Goal: Transaction & Acquisition: Book appointment/travel/reservation

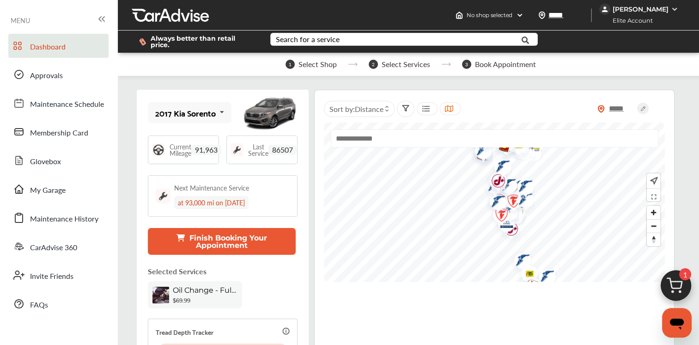
click at [499, 177] on img "Map marker" at bounding box center [500, 167] width 25 height 27
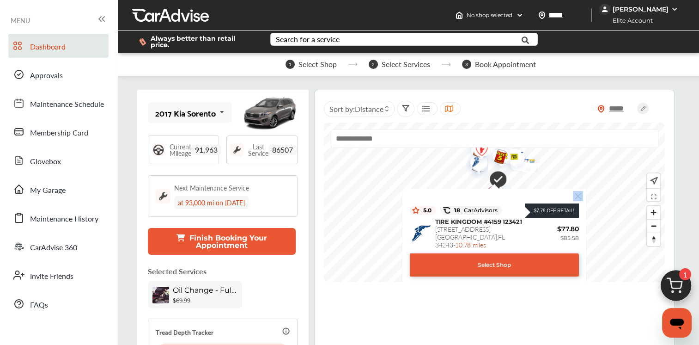
click at [577, 195] on div "$7.78 Off Retail! 5.0 18 CarAdvisors $7.78 Off Retail! [GEOGRAPHIC_DATA] #4159 …" at bounding box center [494, 234] width 175 height 83
click at [577, 191] on img at bounding box center [579, 196] width 10 height 10
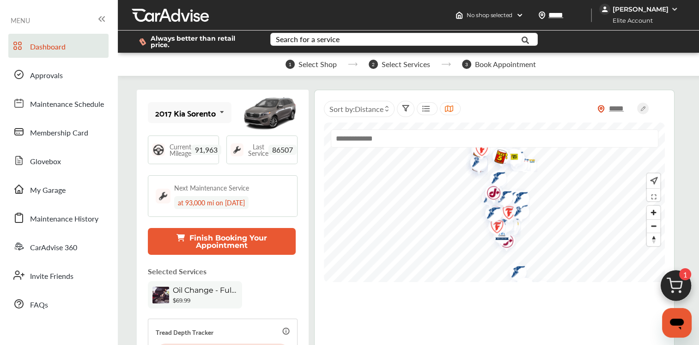
click at [504, 235] on img "Map marker" at bounding box center [494, 228] width 25 height 29
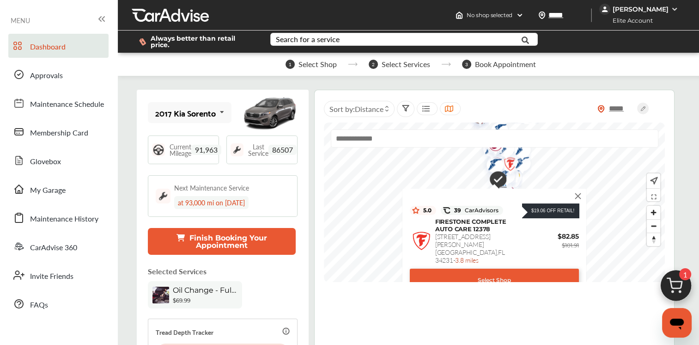
click at [579, 191] on img at bounding box center [579, 196] width 10 height 10
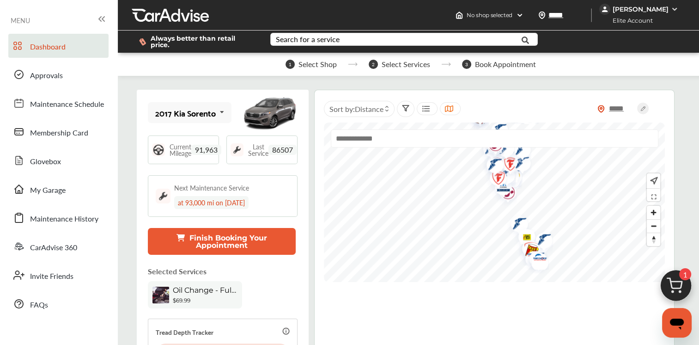
drag, startPoint x: 511, startPoint y: 193, endPoint x: 510, endPoint y: 188, distance: 4.6
click at [511, 191] on img "Map marker" at bounding box center [500, 187] width 25 height 26
click at [509, 186] on img "Map marker" at bounding box center [500, 186] width 25 height 26
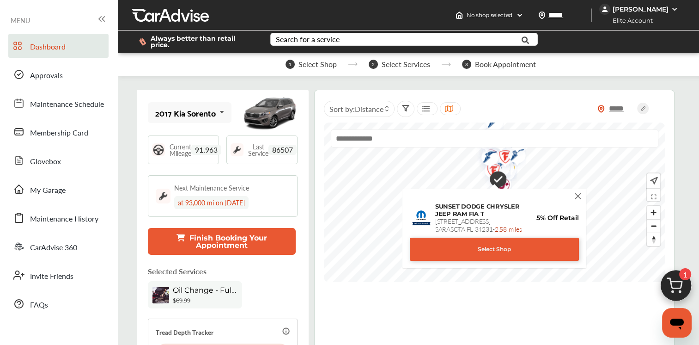
click at [579, 192] on img at bounding box center [579, 196] width 10 height 10
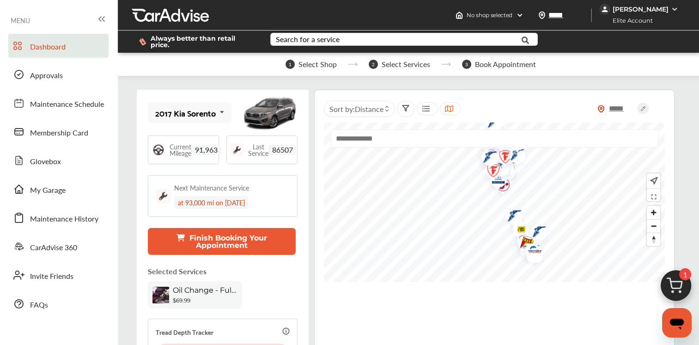
click at [361, 139] on input "text" at bounding box center [495, 138] width 328 height 18
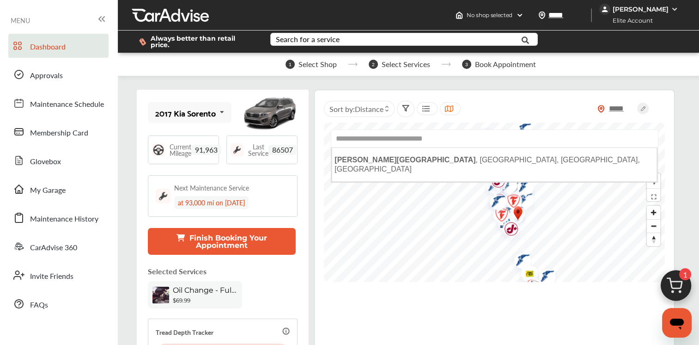
click at [497, 175] on div "**********" at bounding box center [494, 202] width 341 height 159
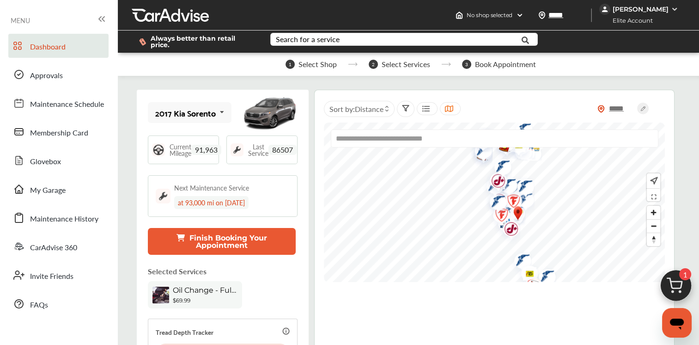
click at [497, 177] on img "Map marker" at bounding box center [495, 182] width 25 height 29
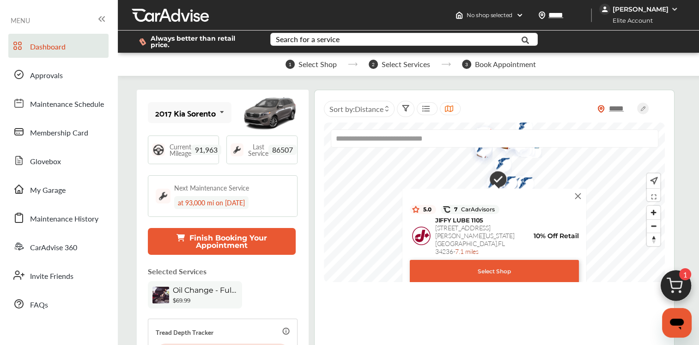
click at [578, 191] on img at bounding box center [579, 196] width 10 height 10
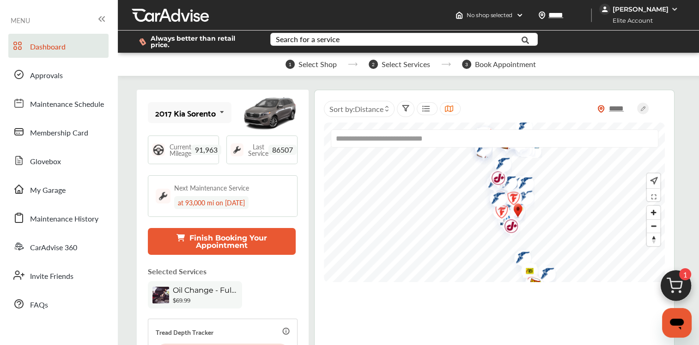
click at [509, 220] on img "Map marker" at bounding box center [498, 213] width 25 height 29
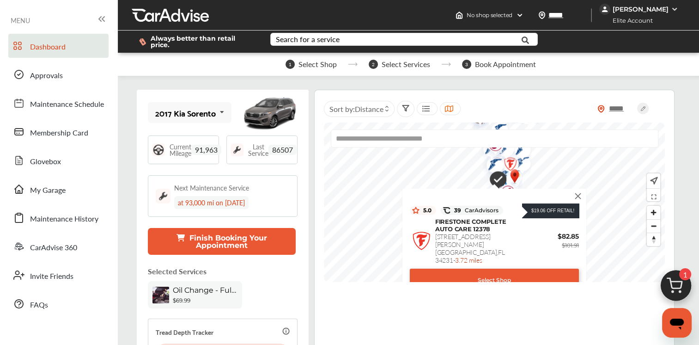
click at [577, 191] on img at bounding box center [579, 196] width 10 height 10
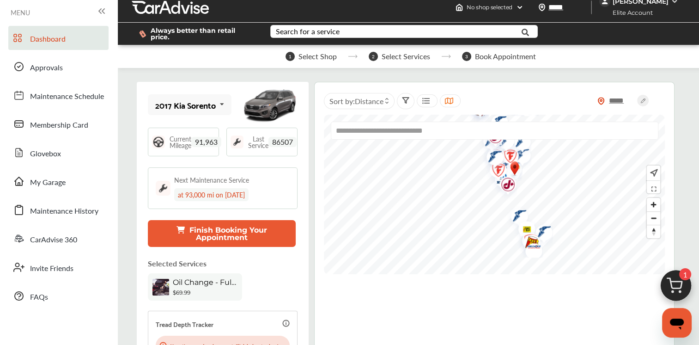
scroll to position [0, 0]
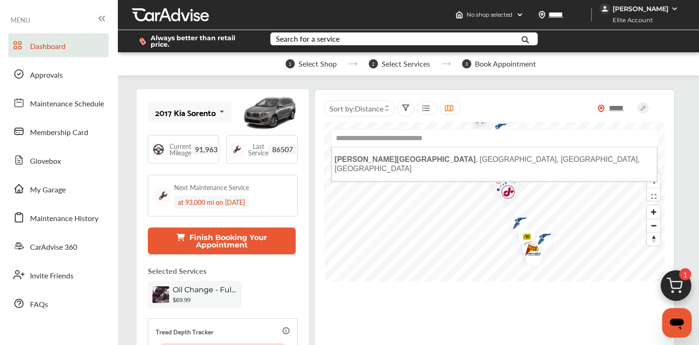
click at [495, 141] on input "**********" at bounding box center [495, 138] width 328 height 18
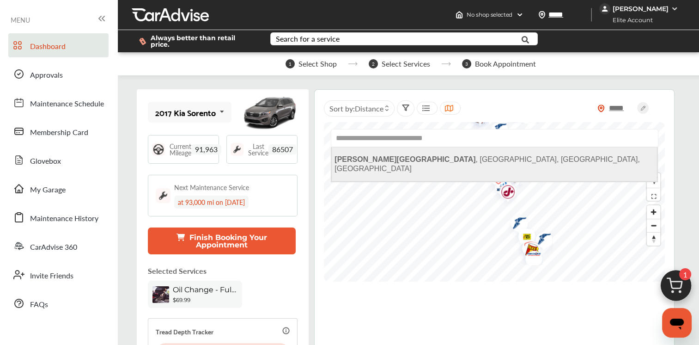
click at [398, 158] on span "[PERSON_NAME][GEOGRAPHIC_DATA], [GEOGRAPHIC_DATA], [GEOGRAPHIC_DATA]" at bounding box center [488, 163] width 306 height 17
type input "**********"
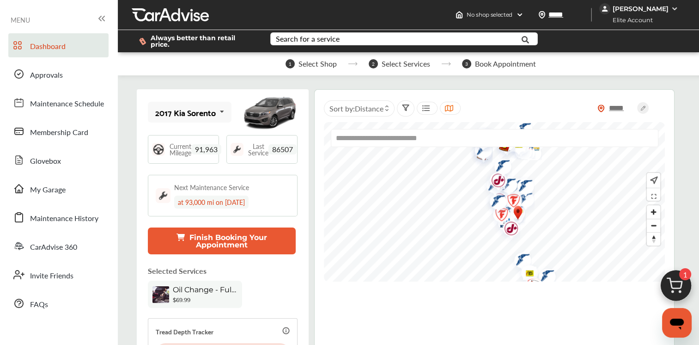
click at [496, 173] on img "Map marker" at bounding box center [500, 166] width 25 height 27
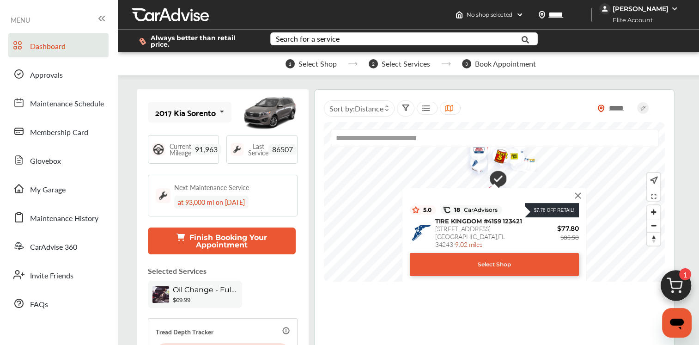
click at [577, 190] on img at bounding box center [579, 195] width 10 height 10
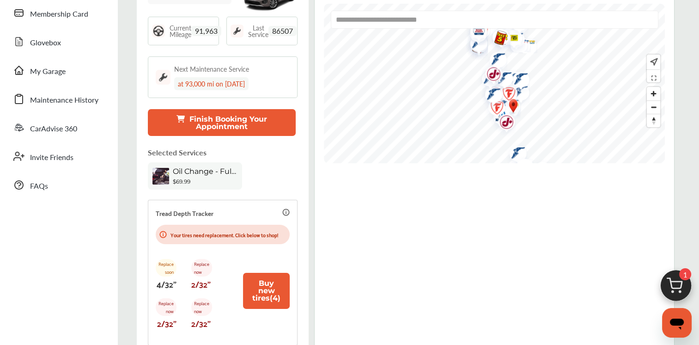
scroll to position [92, 0]
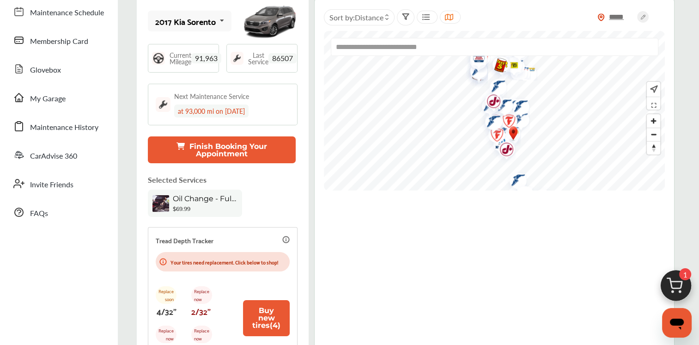
click at [190, 194] on span "Oil Change - Full-synthetic" at bounding box center [205, 198] width 65 height 9
click at [493, 96] on img "Map marker" at bounding box center [495, 87] width 25 height 27
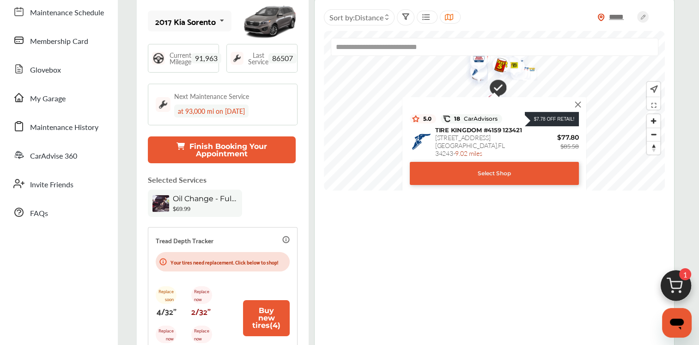
click at [578, 99] on img at bounding box center [579, 104] width 10 height 10
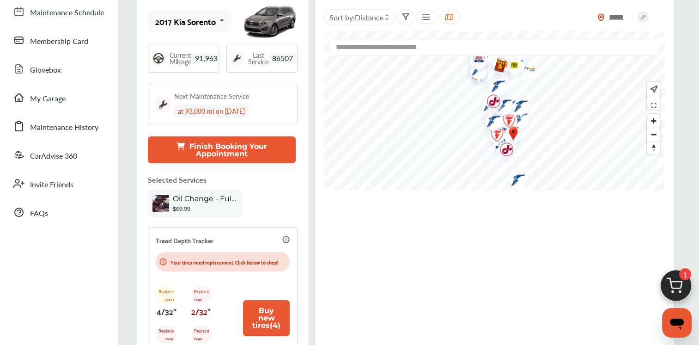
click at [501, 117] on img "Map marker" at bounding box center [490, 122] width 25 height 27
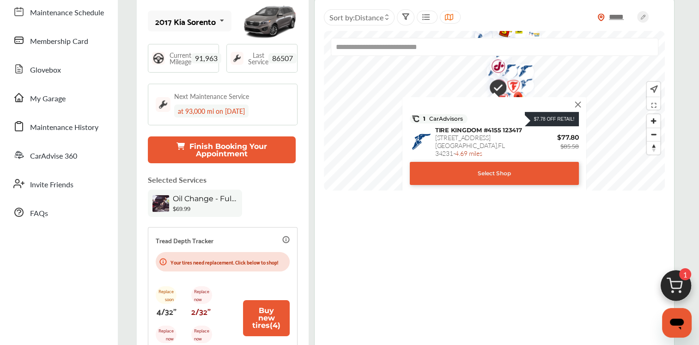
click at [579, 99] on img at bounding box center [579, 104] width 10 height 10
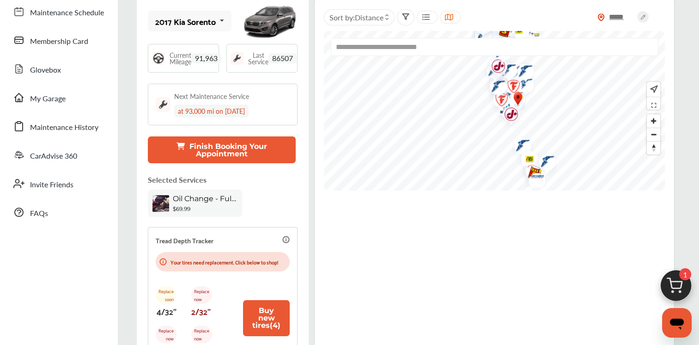
click at [405, 13] on icon at bounding box center [405, 16] width 7 height 7
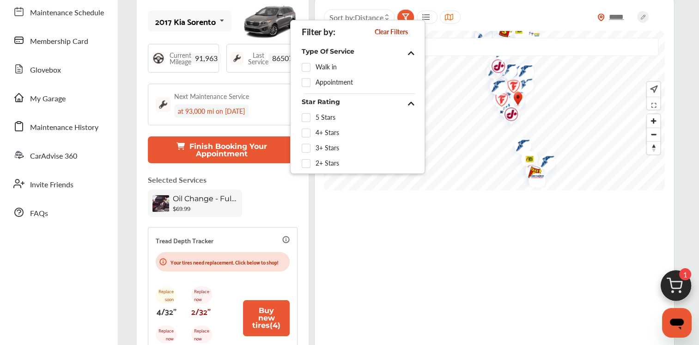
click at [313, 73] on div at bounding box center [360, 74] width 116 height 7
click at [309, 63] on label at bounding box center [309, 63] width 14 height 0
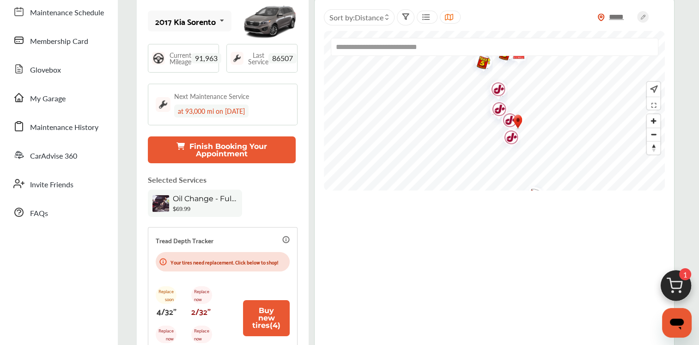
click at [507, 114] on img "Map marker" at bounding box center [496, 110] width 25 height 29
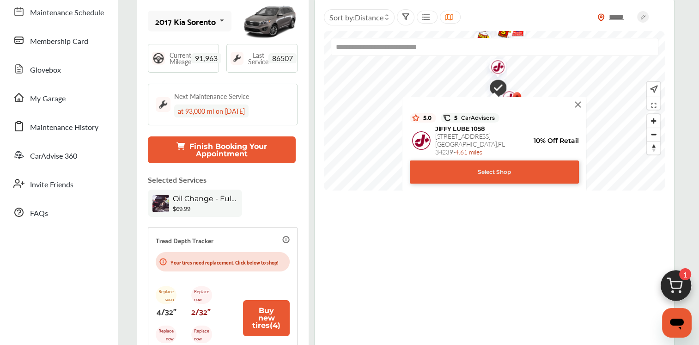
click at [579, 99] on img at bounding box center [579, 104] width 10 height 10
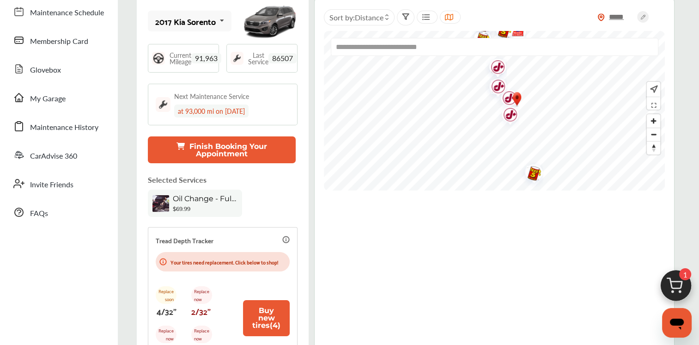
click at [510, 106] on img "Map marker" at bounding box center [507, 116] width 25 height 29
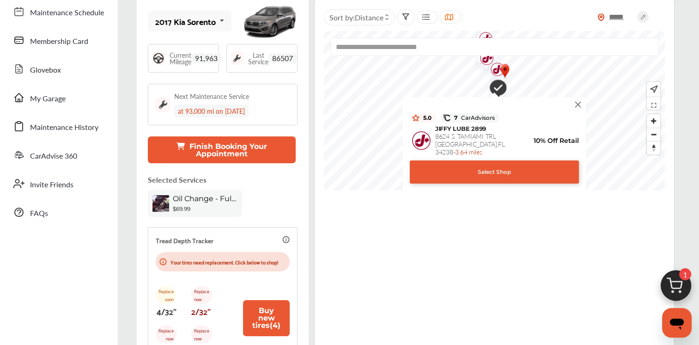
click at [577, 104] on img at bounding box center [579, 104] width 10 height 10
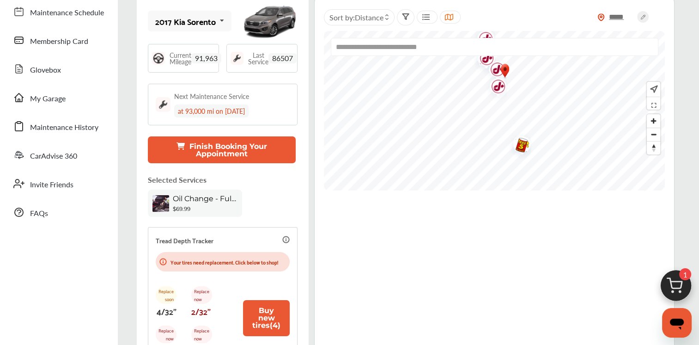
click at [484, 55] on div "**********" at bounding box center [494, 50] width 327 height 25
click at [485, 54] on div "**********" at bounding box center [494, 50] width 327 height 25
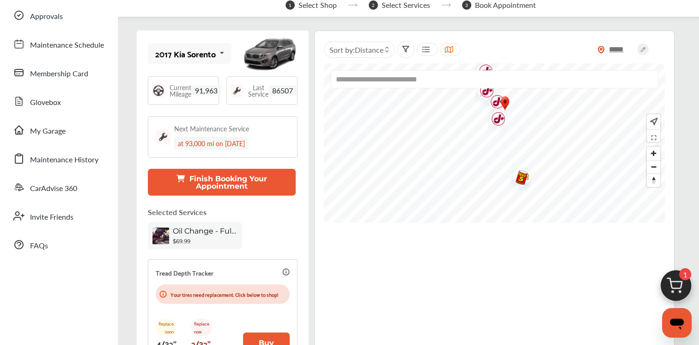
scroll to position [52, 0]
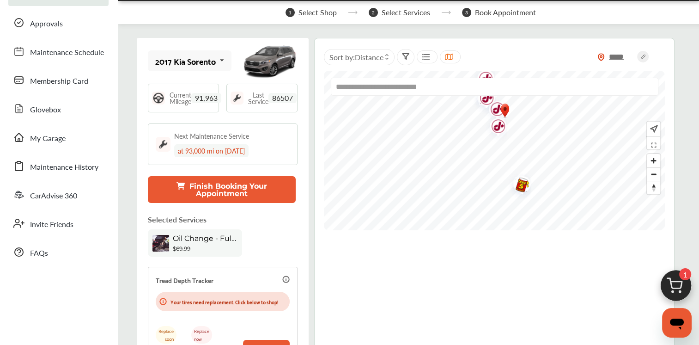
click at [487, 94] on div "**********" at bounding box center [494, 90] width 327 height 25
click at [486, 93] on div "**********" at bounding box center [494, 90] width 327 height 25
click at [483, 94] on div "**********" at bounding box center [494, 90] width 327 height 25
click at [485, 92] on div "**********" at bounding box center [494, 90] width 327 height 25
click at [192, 235] on span "Oil Change - Full-synthetic" at bounding box center [205, 238] width 65 height 9
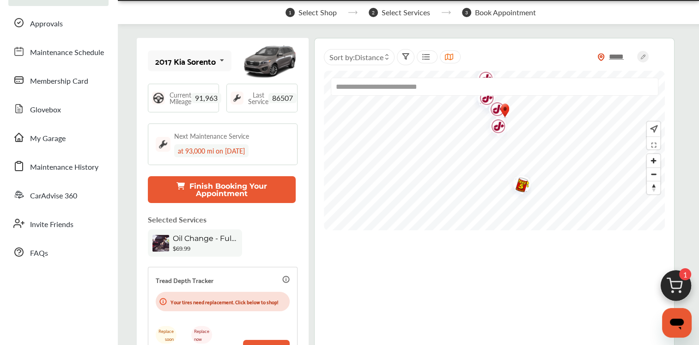
click at [192, 235] on span "Oil Change - Full-synthetic" at bounding box center [205, 238] width 65 height 9
click at [225, 179] on button "Finish Booking Your Appointment" at bounding box center [222, 189] width 148 height 27
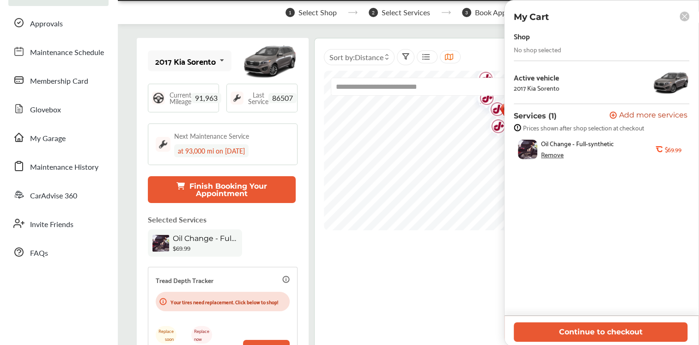
click at [524, 50] on div "No shop selected" at bounding box center [538, 49] width 48 height 7
click at [687, 16] on rect at bounding box center [685, 17] width 10 height 10
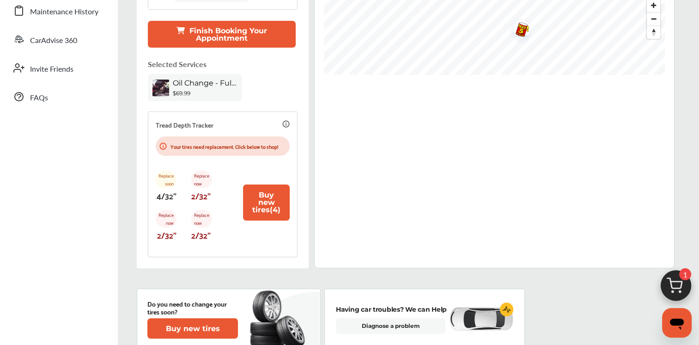
scroll to position [0, 0]
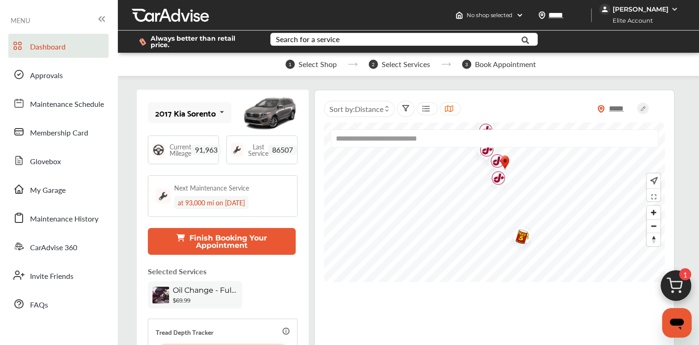
click at [405, 104] on icon at bounding box center [405, 107] width 7 height 7
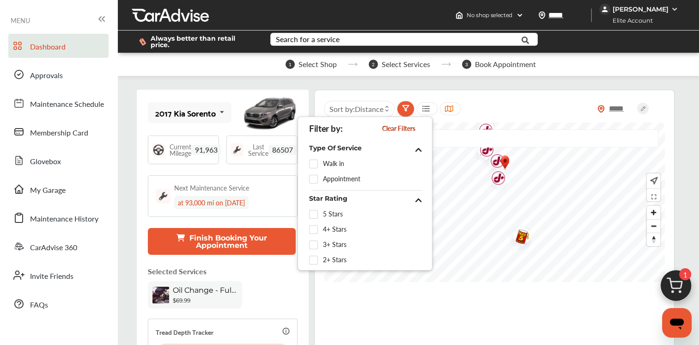
click at [329, 165] on span "Walk in" at bounding box center [333, 164] width 21 height 8
click at [314, 160] on label at bounding box center [316, 160] width 14 height 0
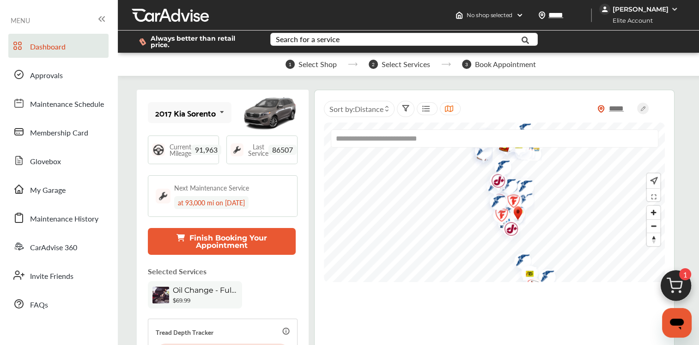
click at [497, 176] on img "Map marker" at bounding box center [500, 167] width 25 height 27
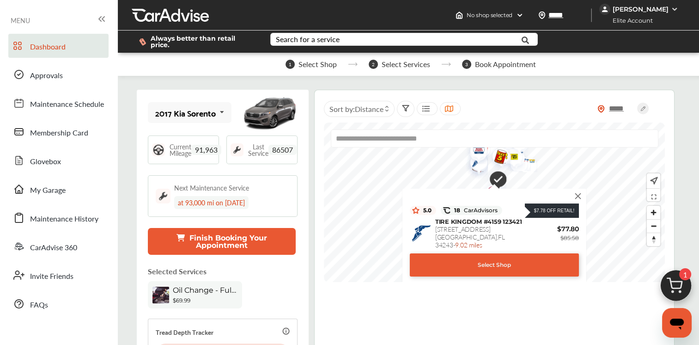
click at [497, 177] on img "Map marker" at bounding box center [495, 180] width 24 height 28
click at [579, 192] on img at bounding box center [579, 196] width 10 height 10
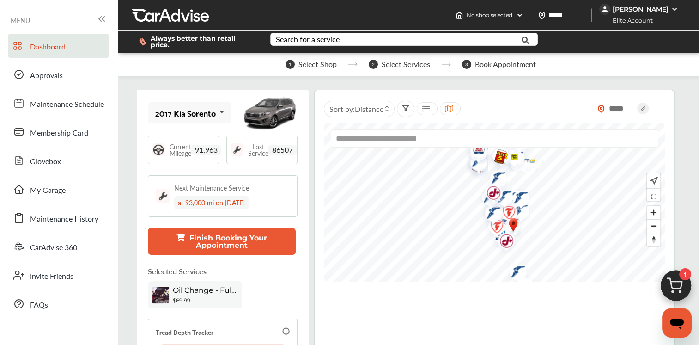
click at [492, 190] on img "Map marker" at bounding box center [490, 194] width 25 height 29
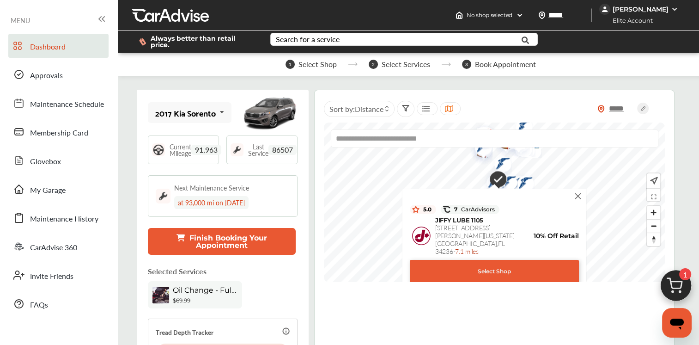
click at [573, 193] on div "5.0 7 CarAdvisors [PERSON_NAME] [STREET_ADDRESS][PERSON_NAME][US_STATE] - 7.1 m…" at bounding box center [494, 238] width 175 height 90
click at [580, 191] on img at bounding box center [579, 196] width 10 height 10
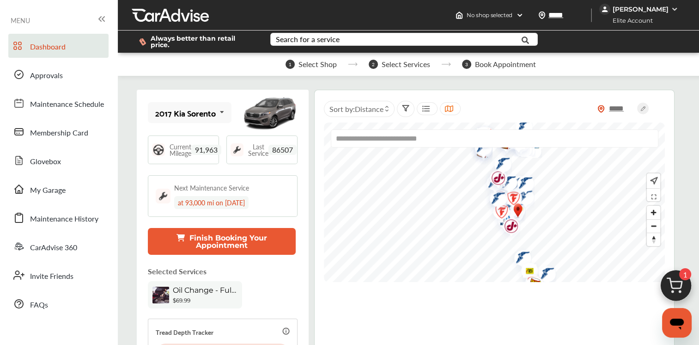
click at [510, 220] on img "Map marker" at bounding box center [498, 213] width 25 height 29
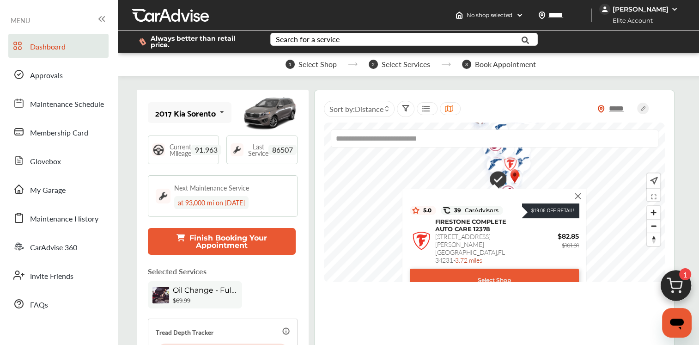
click at [580, 191] on img at bounding box center [579, 196] width 10 height 10
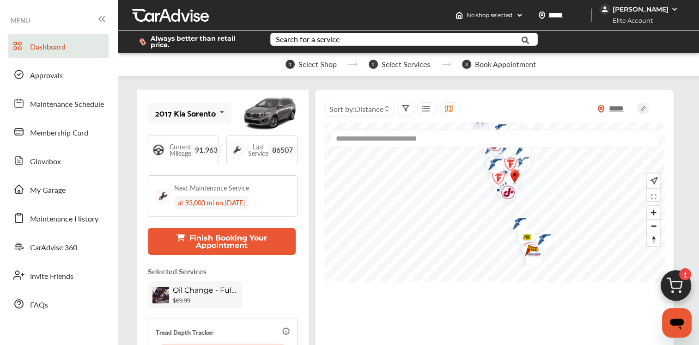
click at [507, 190] on img "Map marker" at bounding box center [505, 193] width 25 height 29
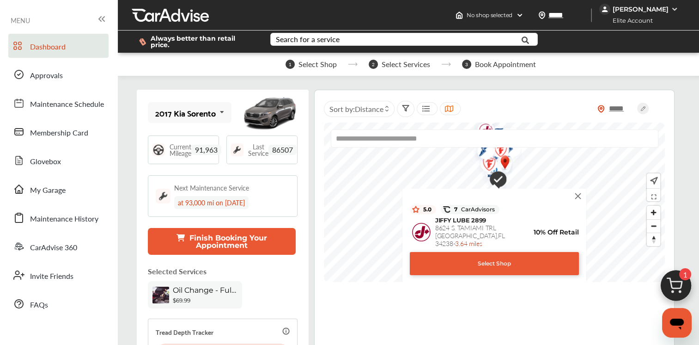
click at [503, 253] on div "Select Shop" at bounding box center [494, 263] width 169 height 23
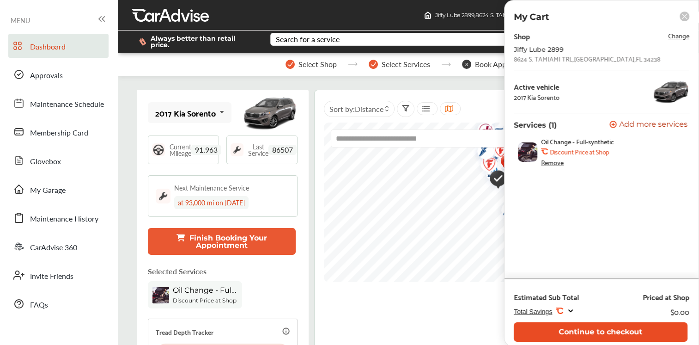
click at [570, 328] on button "Continue to checkout" at bounding box center [601, 331] width 174 height 19
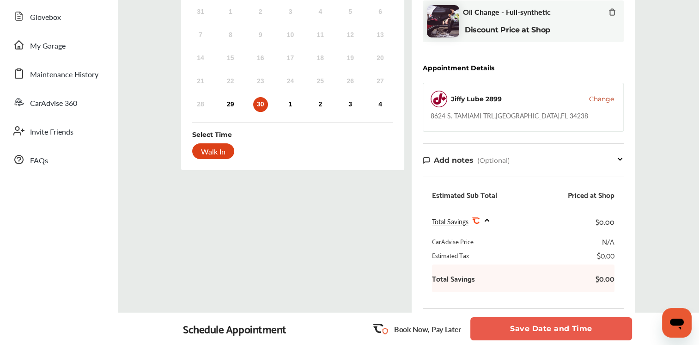
scroll to position [147, 0]
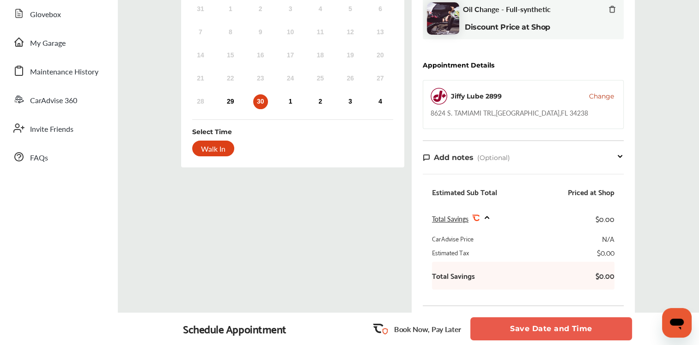
click at [576, 329] on button "Save Date and Time" at bounding box center [552, 328] width 162 height 23
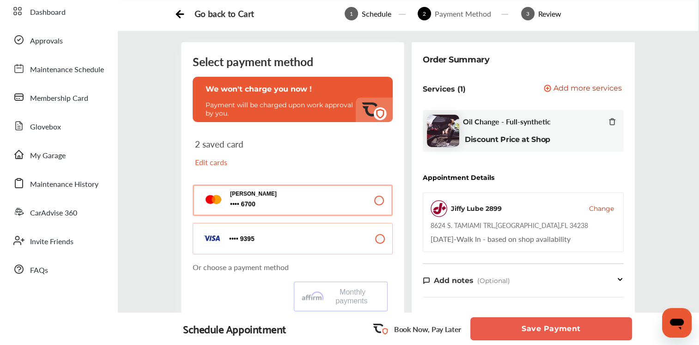
scroll to position [37, 0]
